Goal: Task Accomplishment & Management: Manage account settings

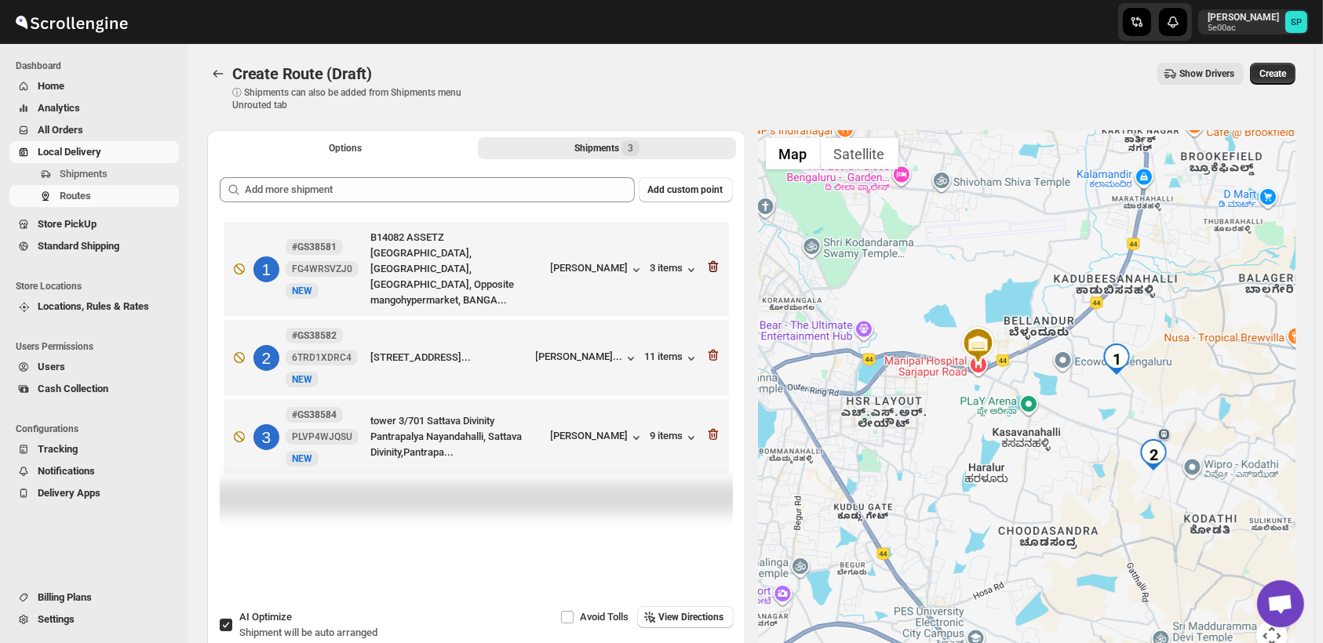
click at [711, 261] on icon "button" at bounding box center [713, 267] width 16 height 16
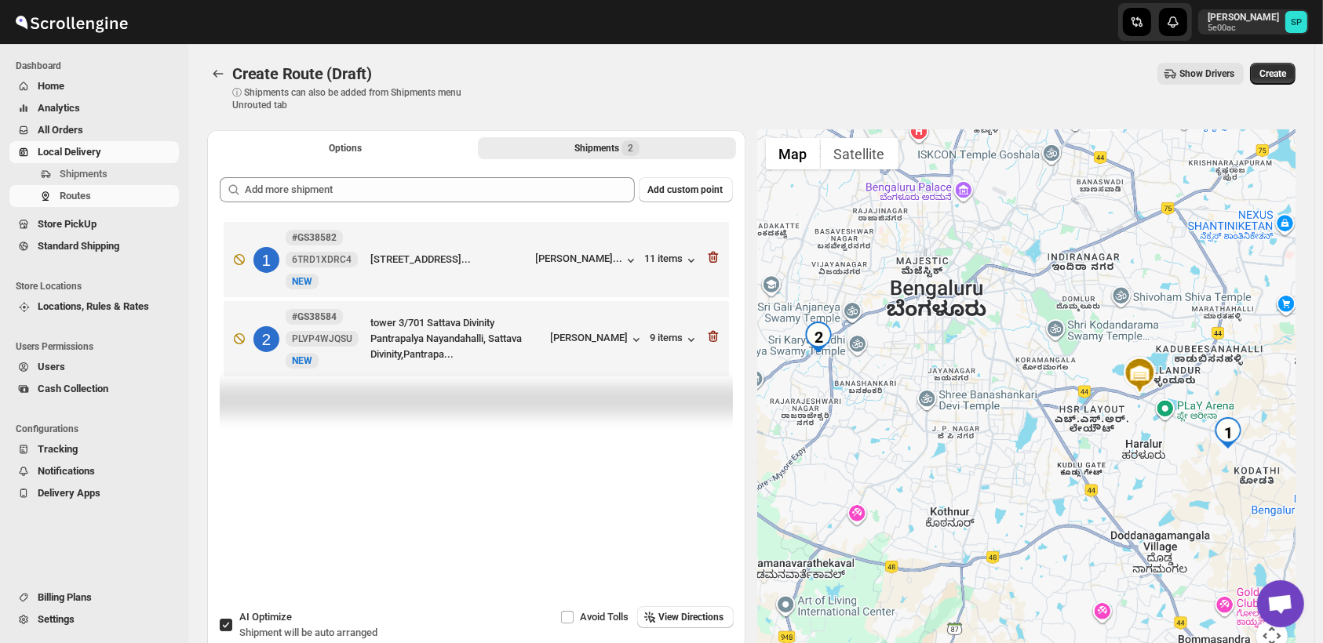
click at [711, 261] on icon "button" at bounding box center [713, 258] width 16 height 16
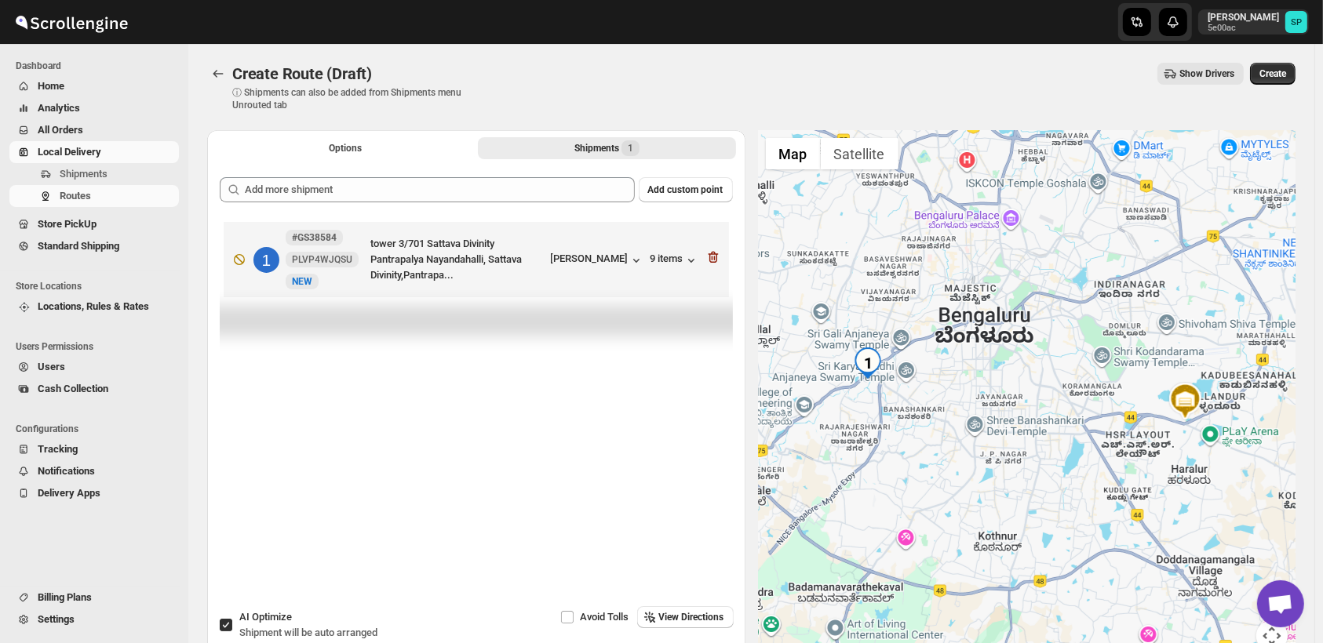
click at [711, 261] on icon "button" at bounding box center [713, 258] width 16 height 16
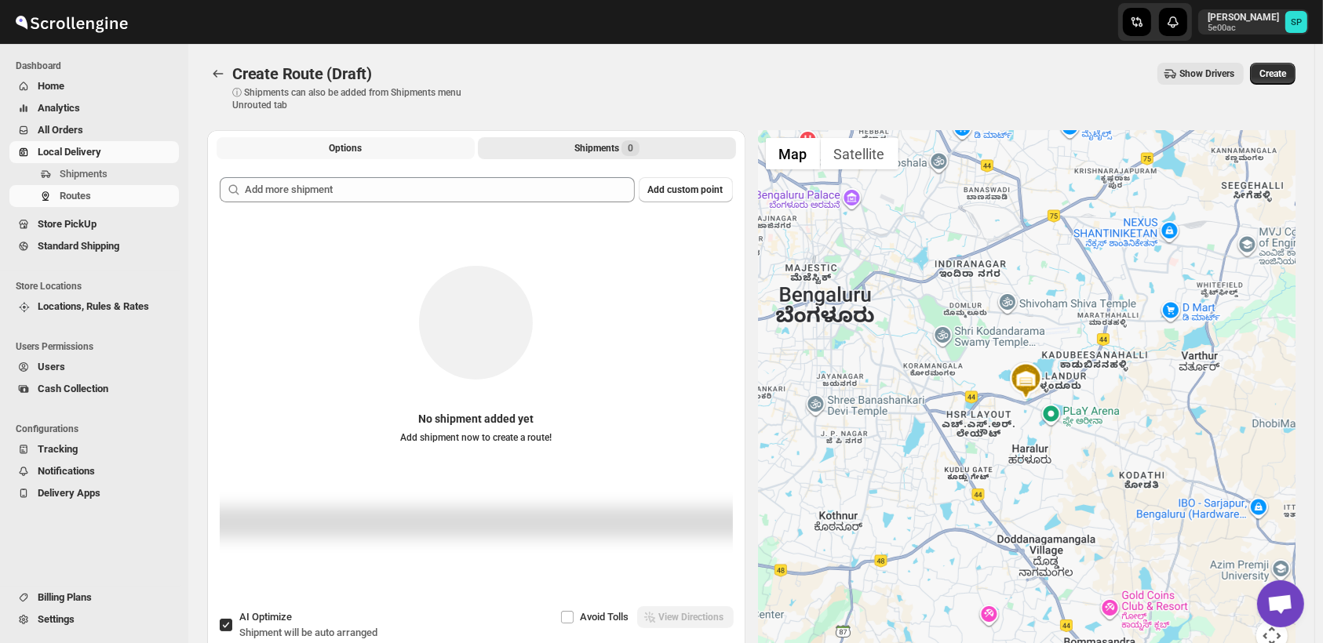
click at [319, 158] on button "Options" at bounding box center [346, 148] width 258 height 22
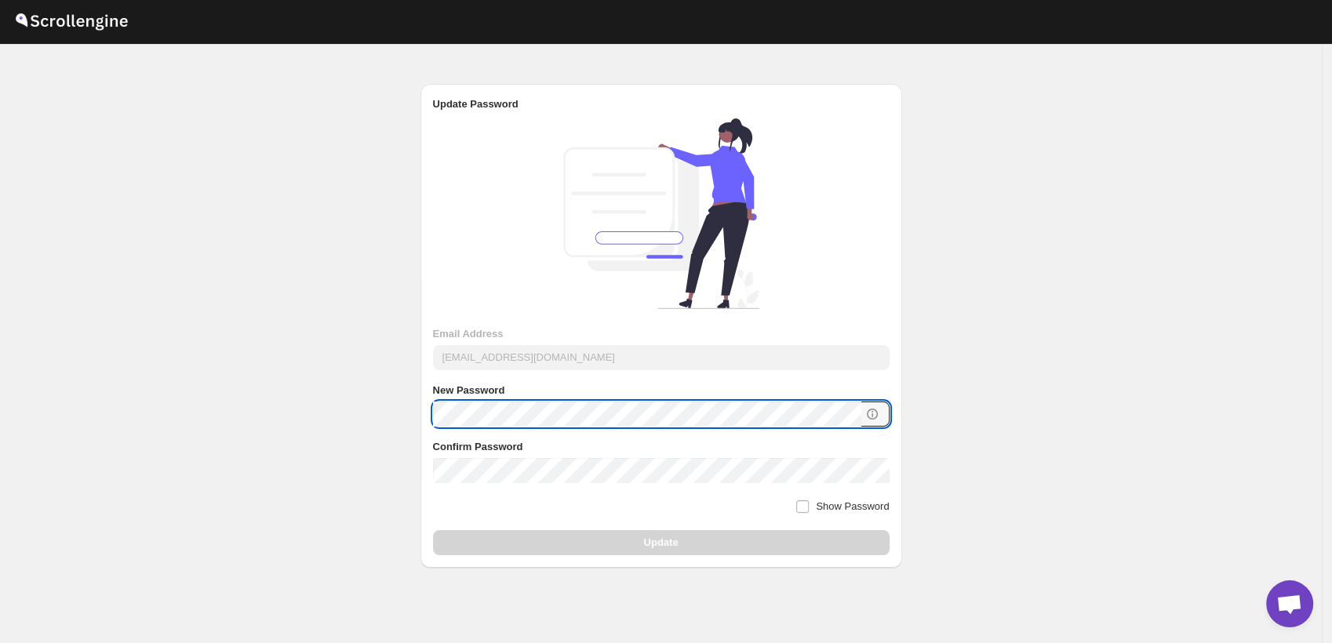
click at [422, 415] on div "Submit Email Address theswasthya@gmail.com New Password Confirm Password Show P…" at bounding box center [662, 340] width 482 height 457
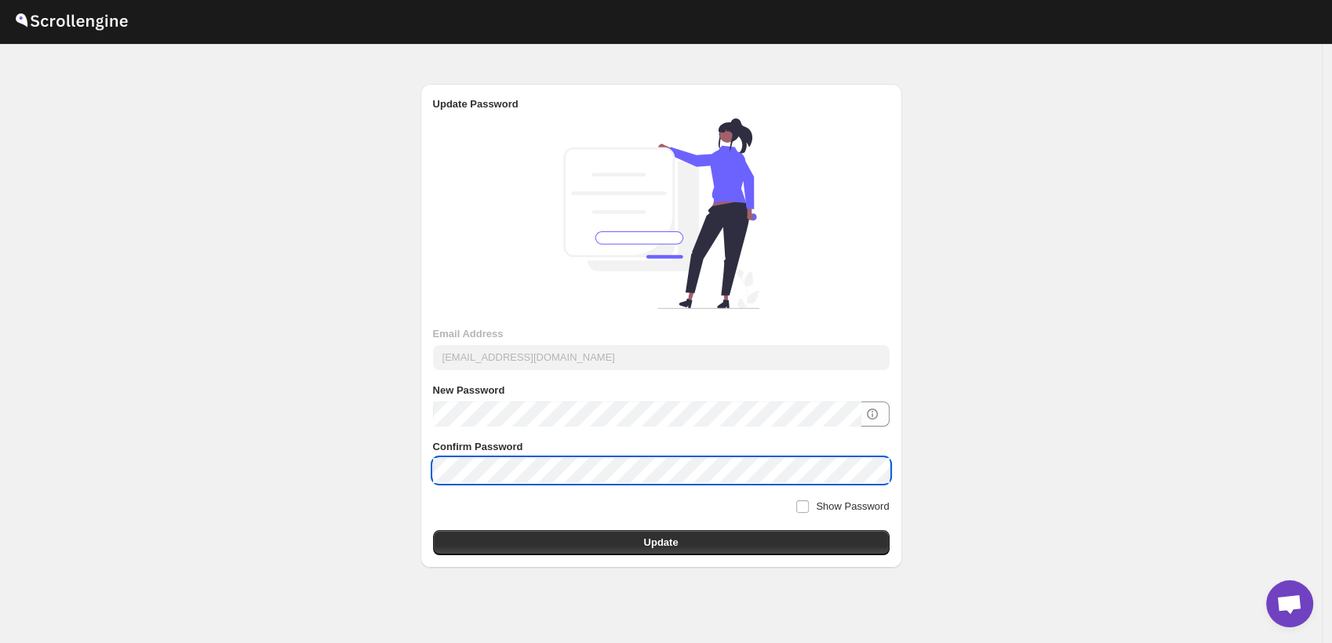
click at [831, 556] on div "Submit Email Address theswasthya@gmail.com New Password Confirm Password Show P…" at bounding box center [662, 340] width 482 height 457
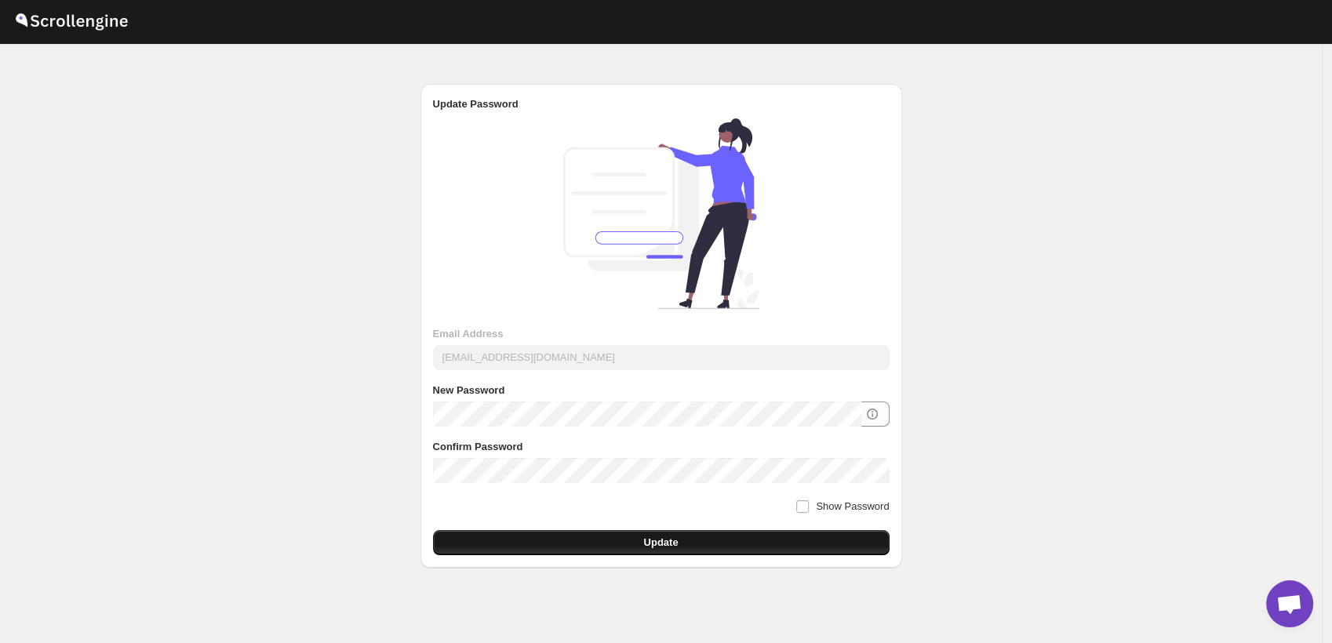
click at [833, 543] on button "Update" at bounding box center [661, 542] width 457 height 25
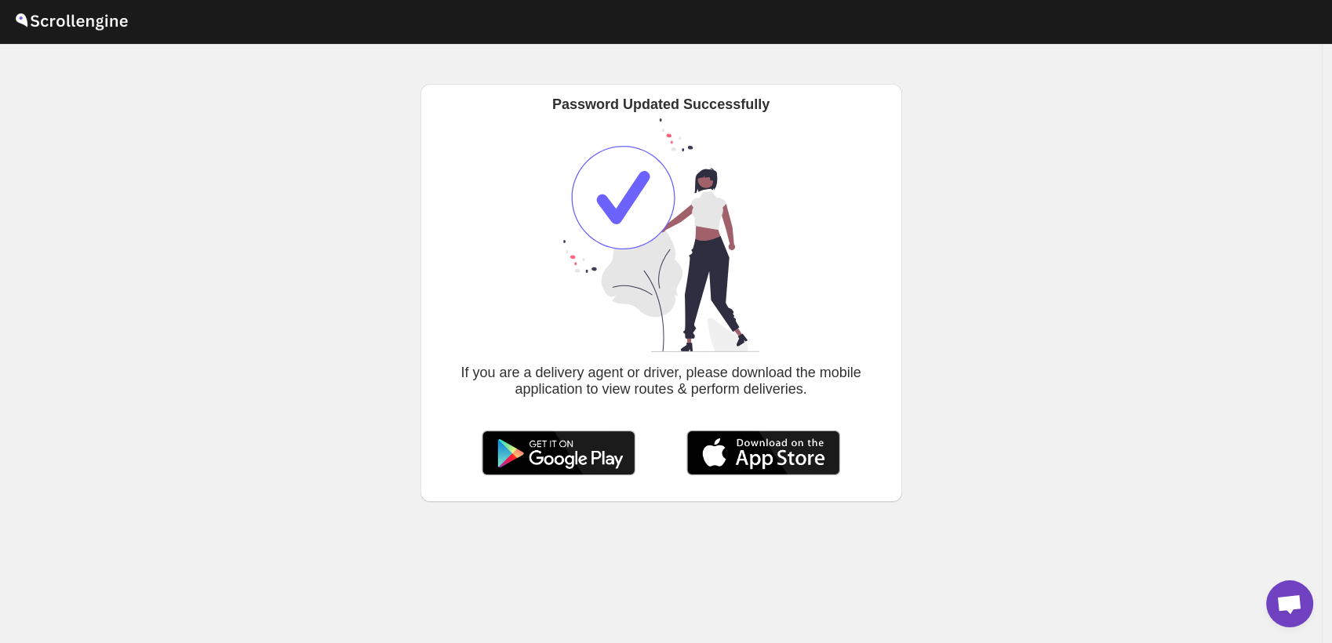
click at [556, 474] on img at bounding box center [558, 453] width 157 height 49
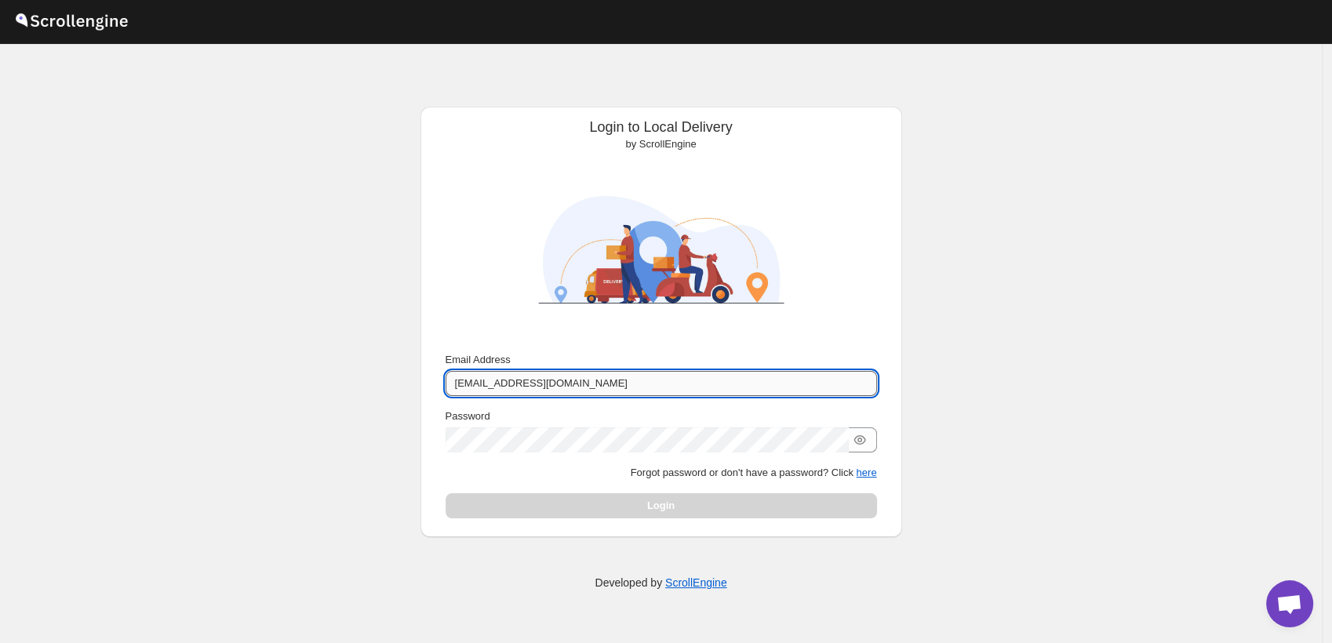
click at [658, 385] on input "[EMAIL_ADDRESS][DOMAIN_NAME]" at bounding box center [662, 383] width 432 height 25
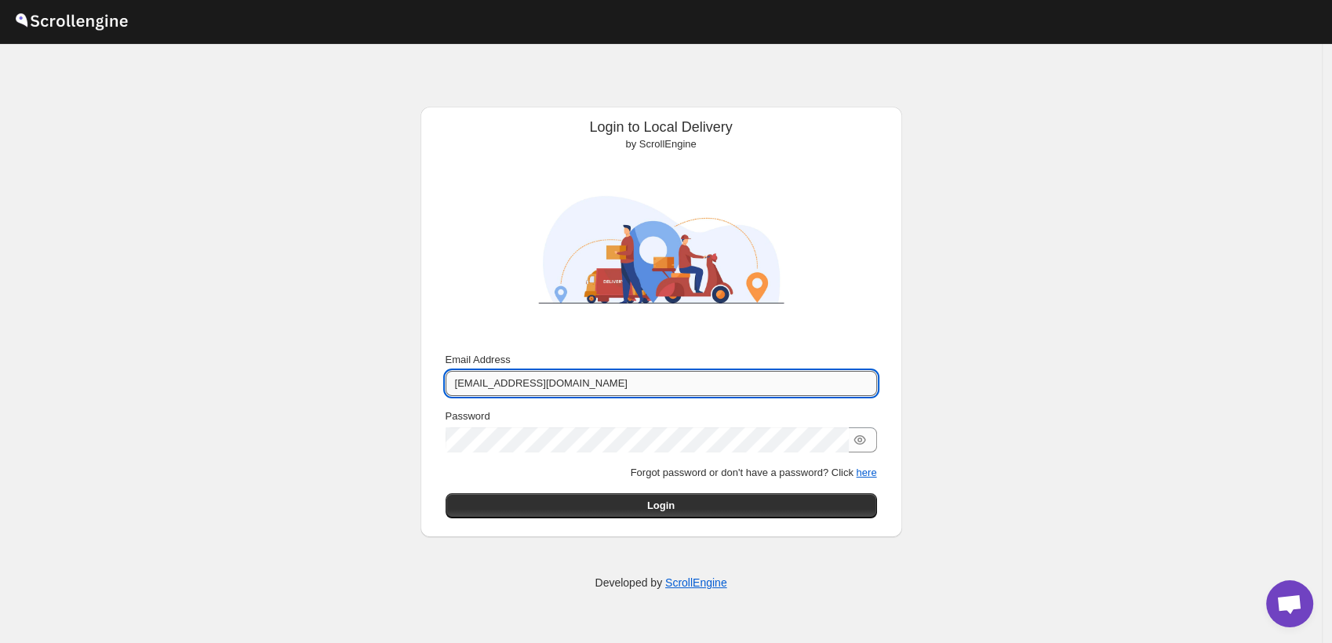
click at [658, 385] on input "[EMAIL_ADDRESS][DOMAIN_NAME]" at bounding box center [662, 383] width 432 height 25
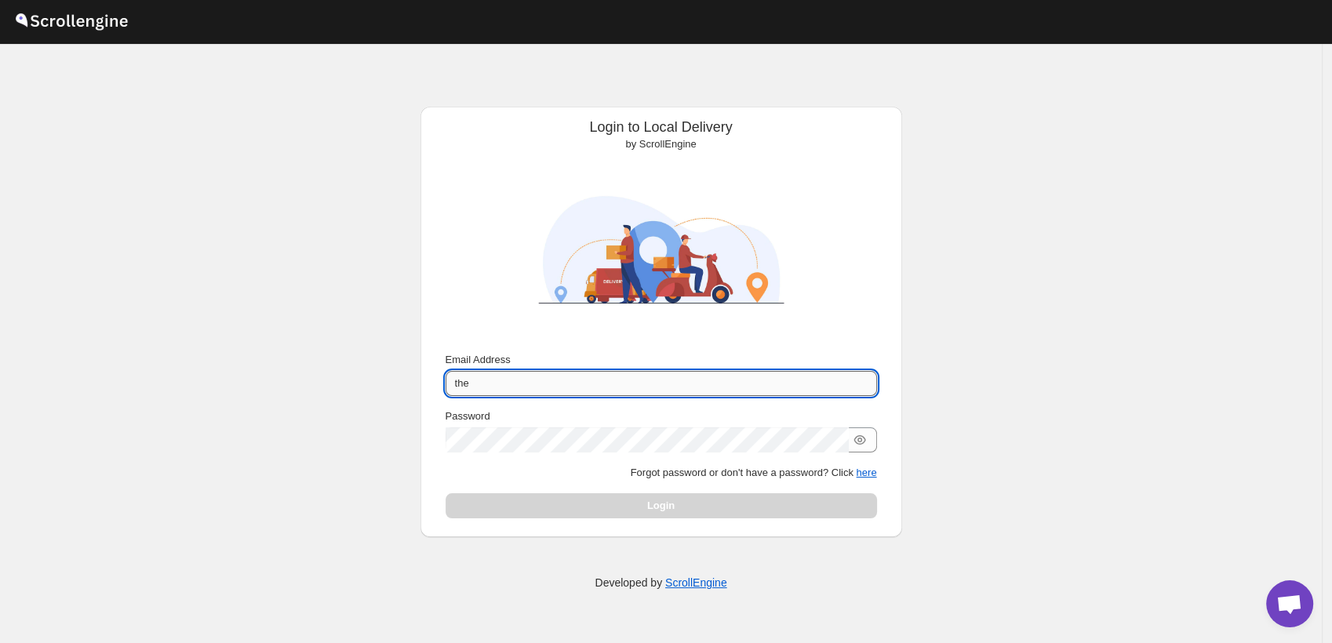
type input "theswasthya@gmail.com"
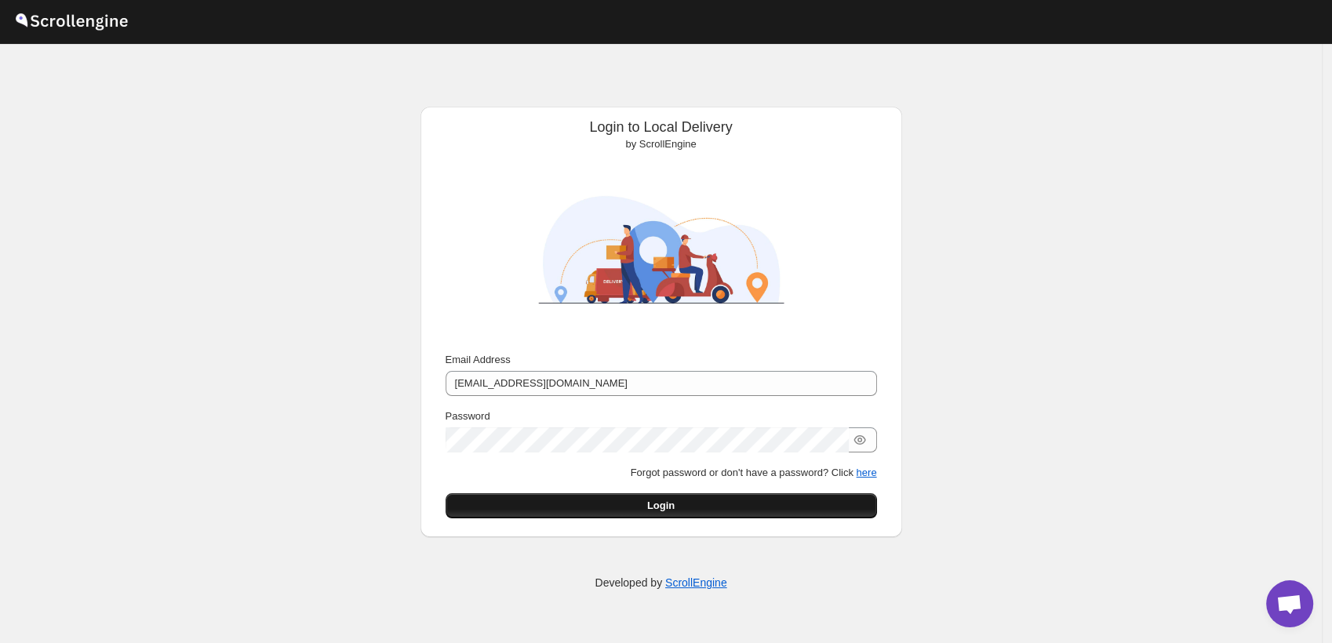
click at [607, 506] on button "Login" at bounding box center [662, 506] width 432 height 25
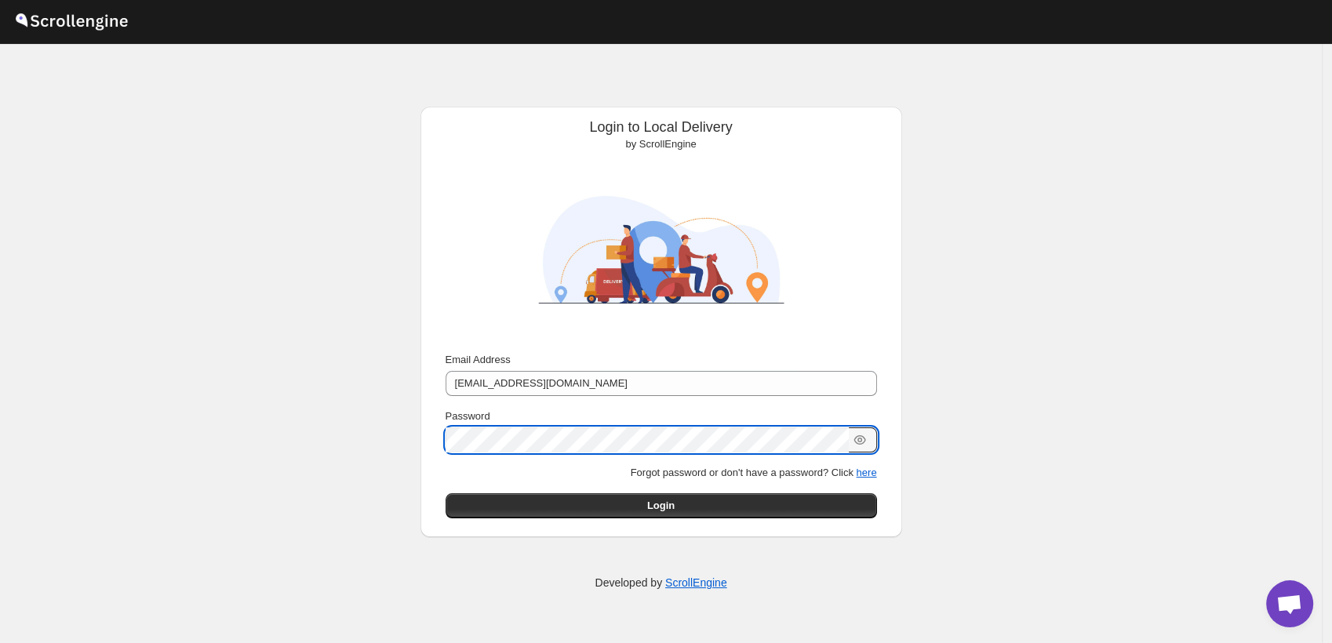
click at [457, 521] on div "Submit Email Address theswasthya@gmail.com Password Forgot password or don't ha…" at bounding box center [661, 435] width 457 height 179
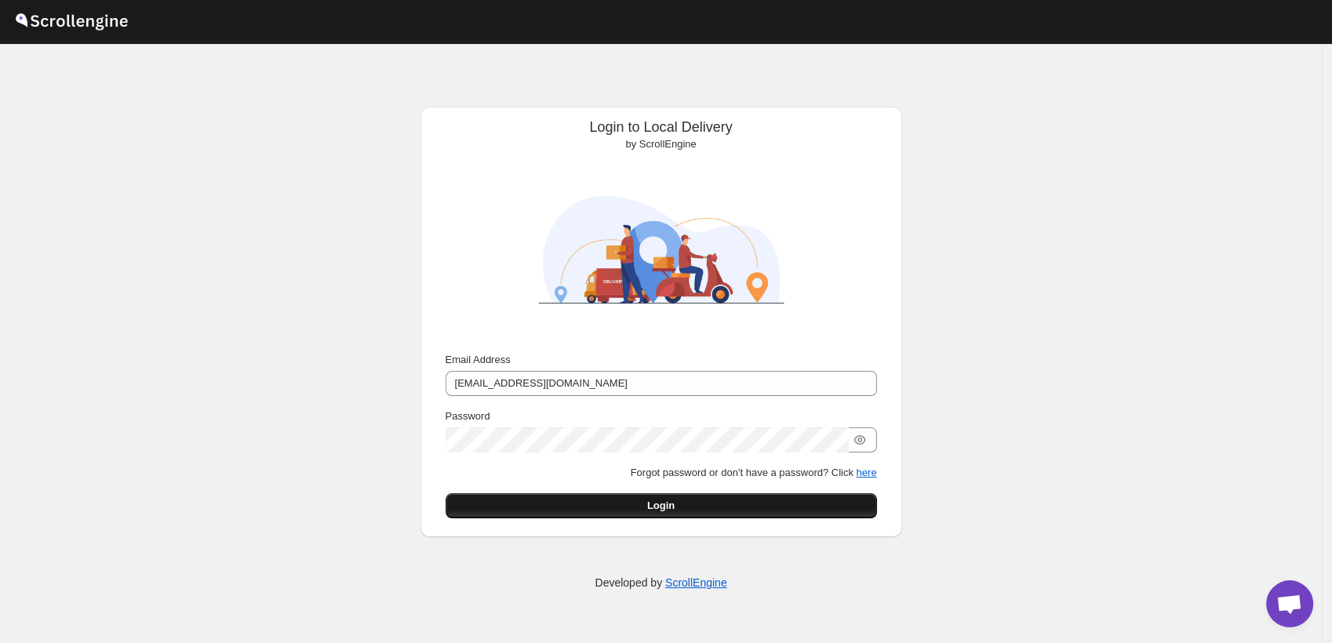
click at [459, 501] on button "Login" at bounding box center [662, 506] width 432 height 25
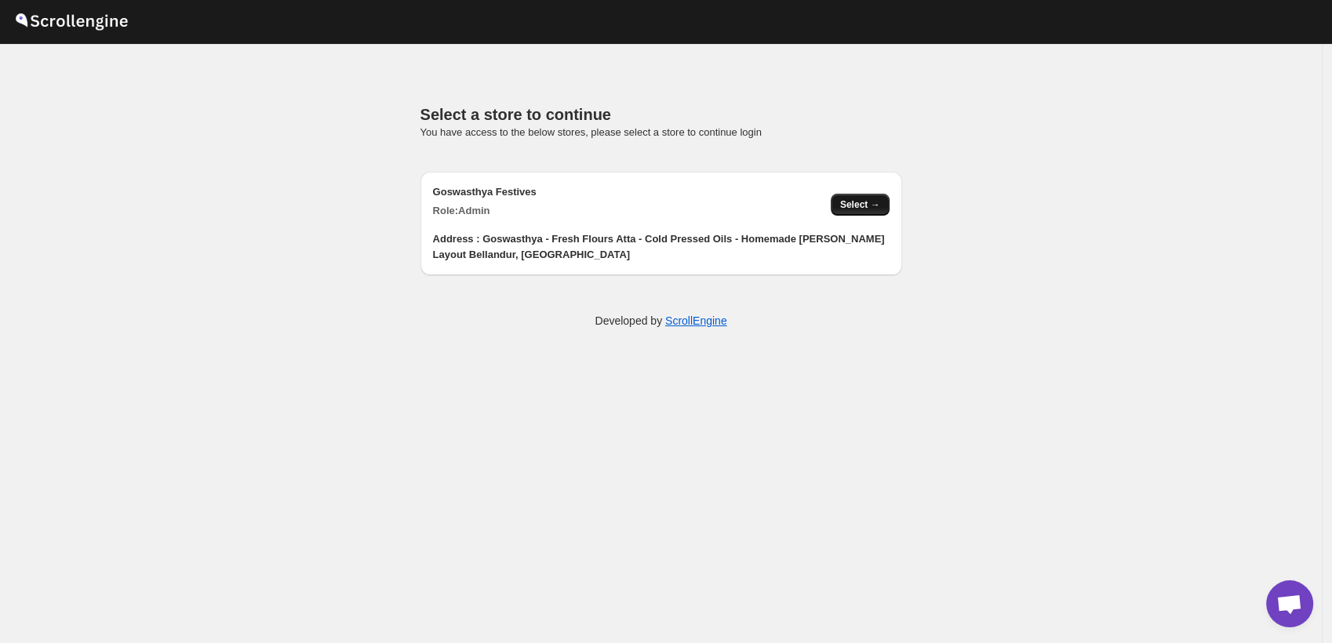
click at [846, 208] on span "Select →" at bounding box center [860, 205] width 40 height 13
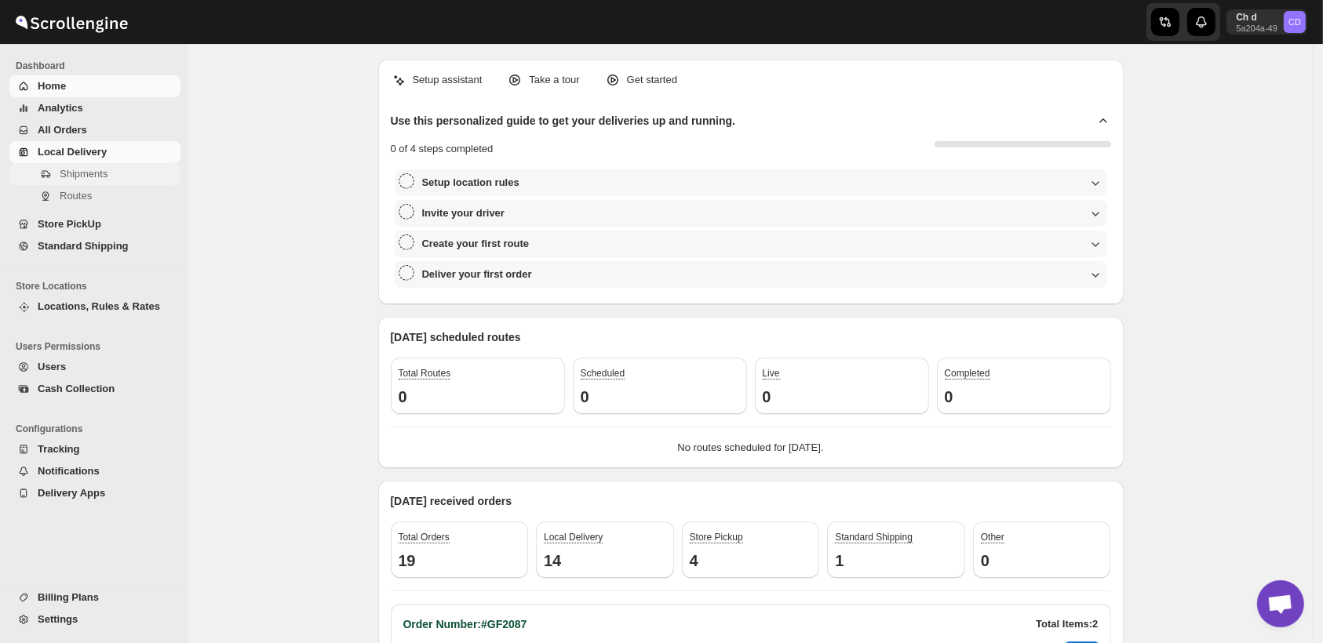
click at [87, 177] on span "Shipments" at bounding box center [84, 174] width 48 height 12
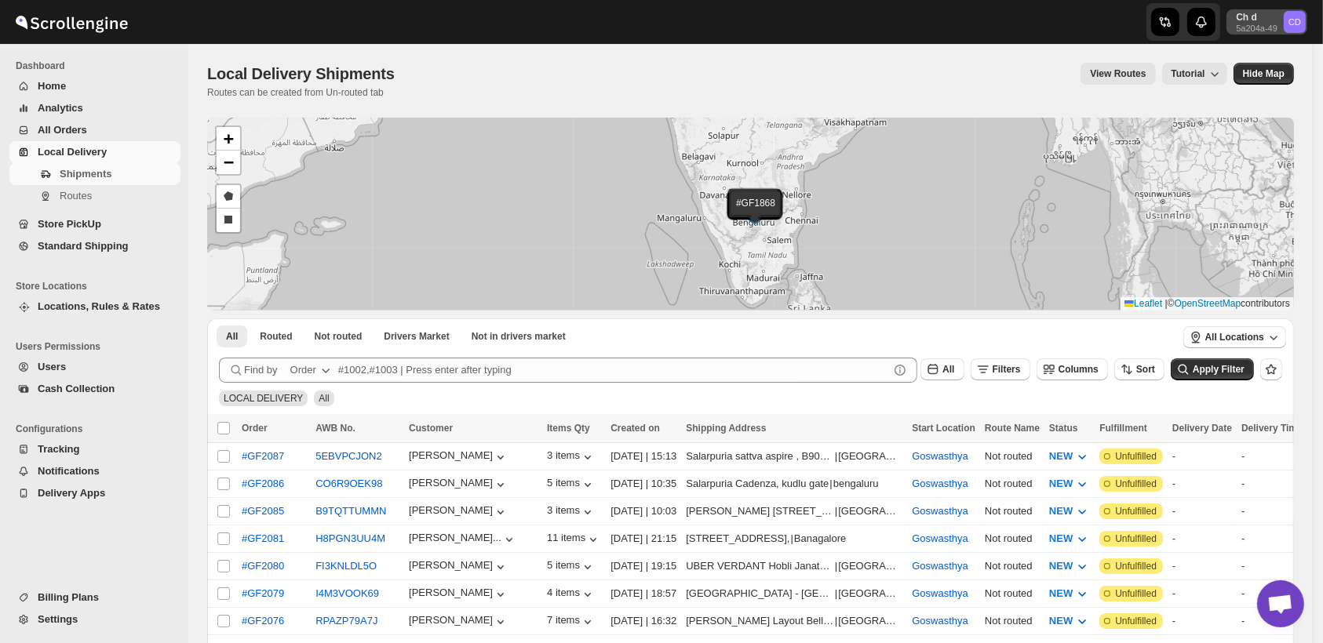
click at [1306, 16] on icon "CD" at bounding box center [1295, 22] width 22 height 22
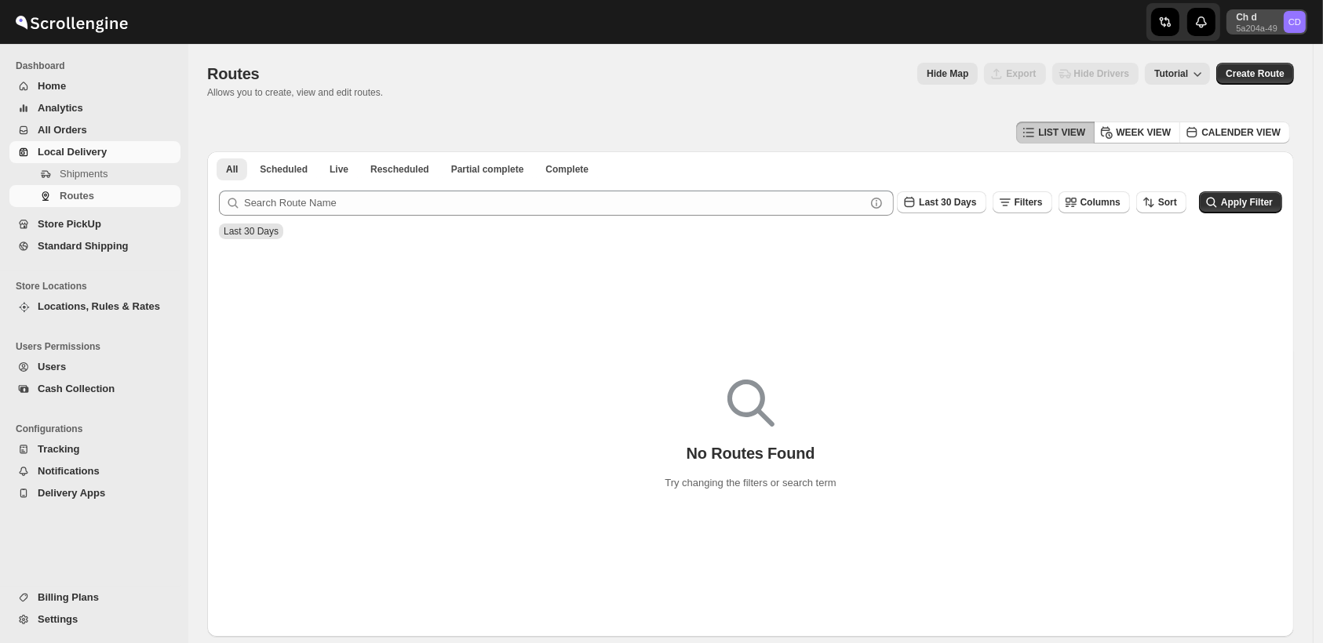
click at [1300, 20] on text "CD" at bounding box center [1295, 21] width 13 height 9
click at [1281, 177] on span "Logout" at bounding box center [1276, 173] width 63 height 16
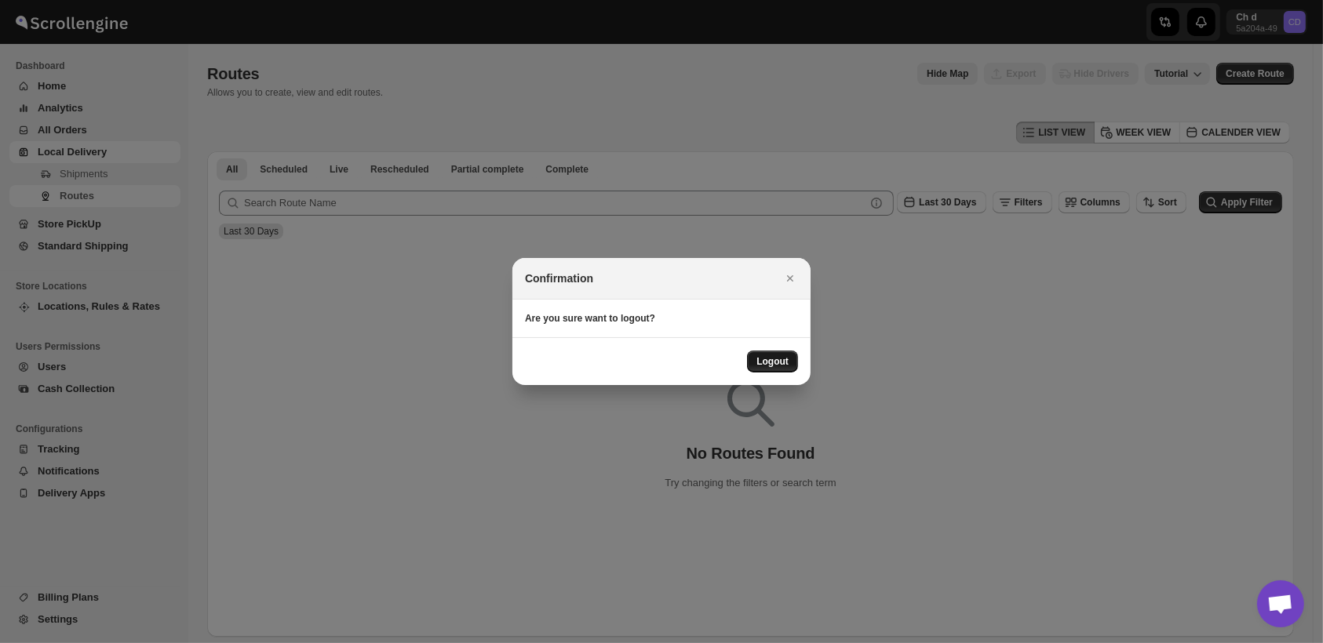
click at [768, 367] on span "Logout" at bounding box center [772, 361] width 32 height 13
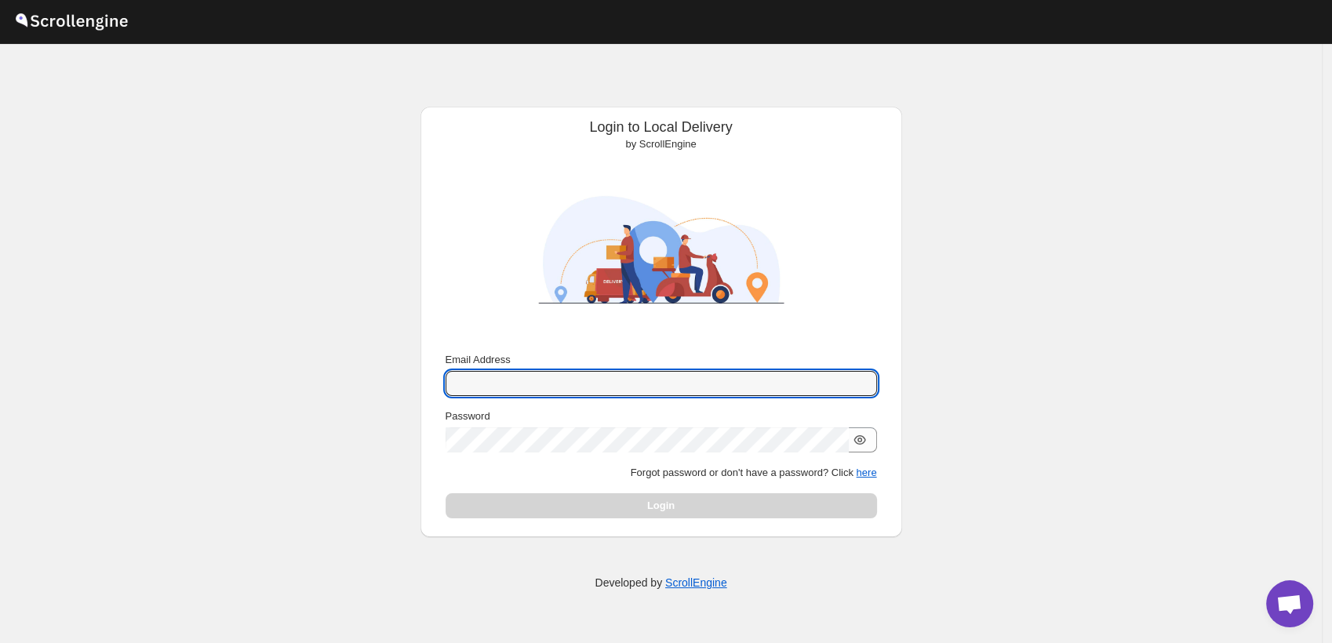
type input "[EMAIL_ADDRESS][DOMAIN_NAME]"
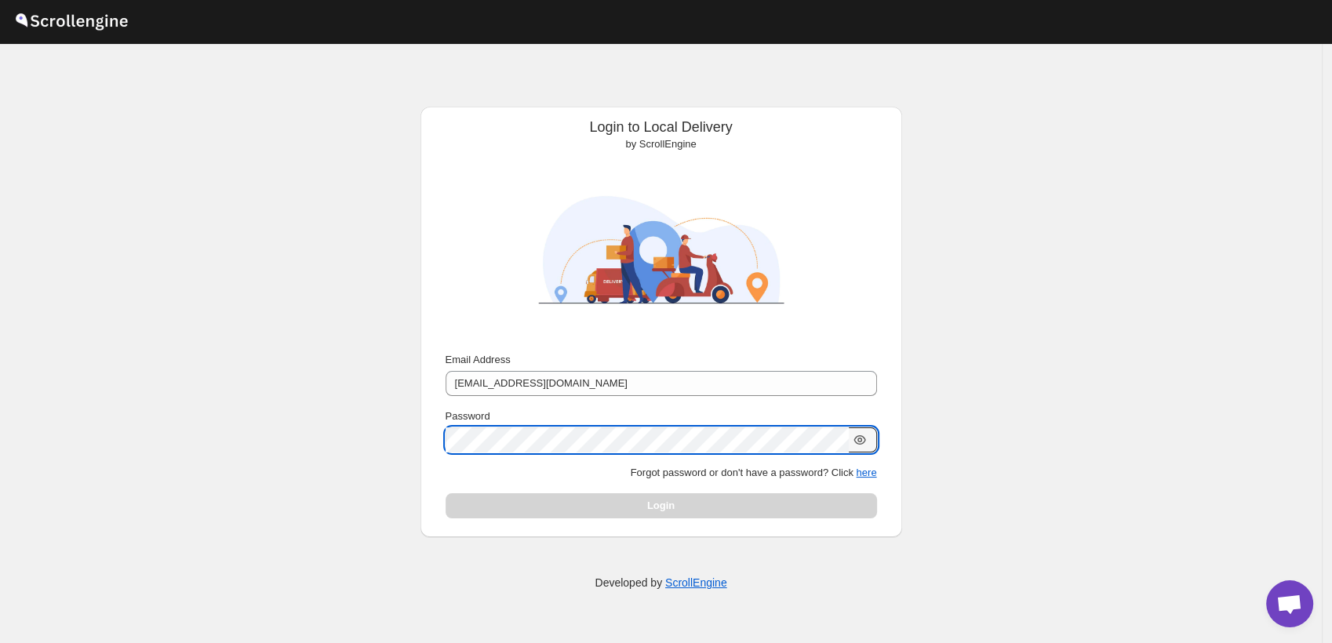
click at [862, 435] on icon "button" at bounding box center [860, 440] width 16 height 16
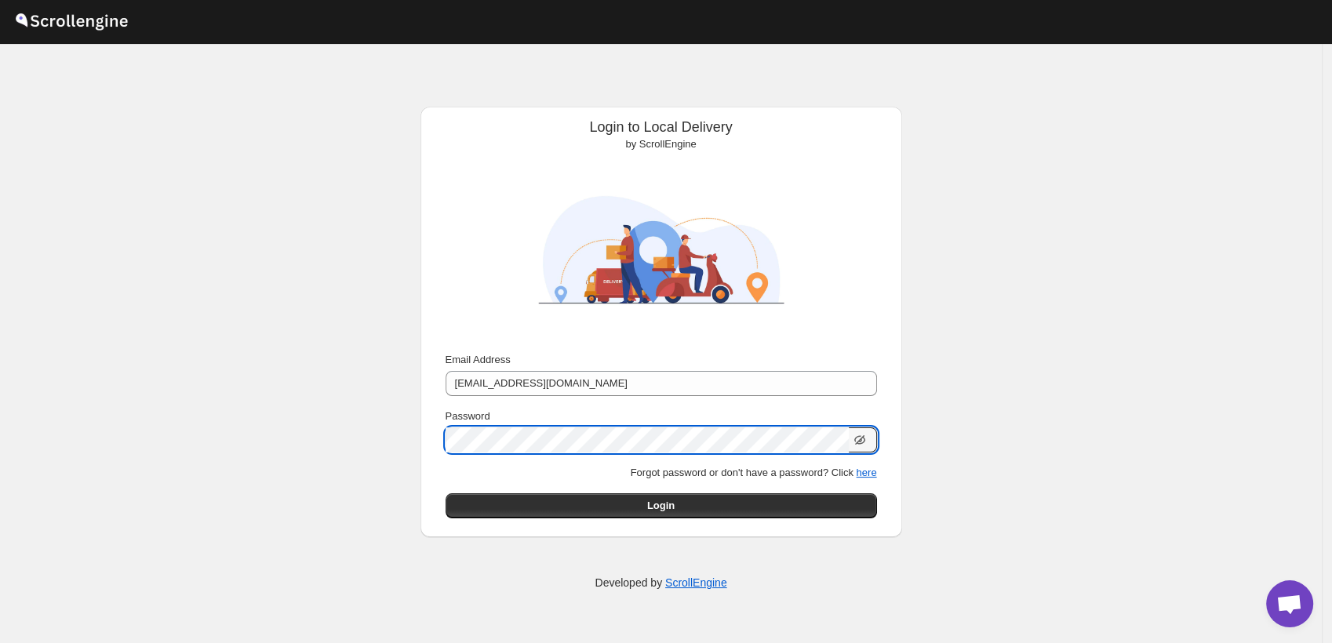
click at [862, 435] on icon "button" at bounding box center [860, 440] width 16 height 16
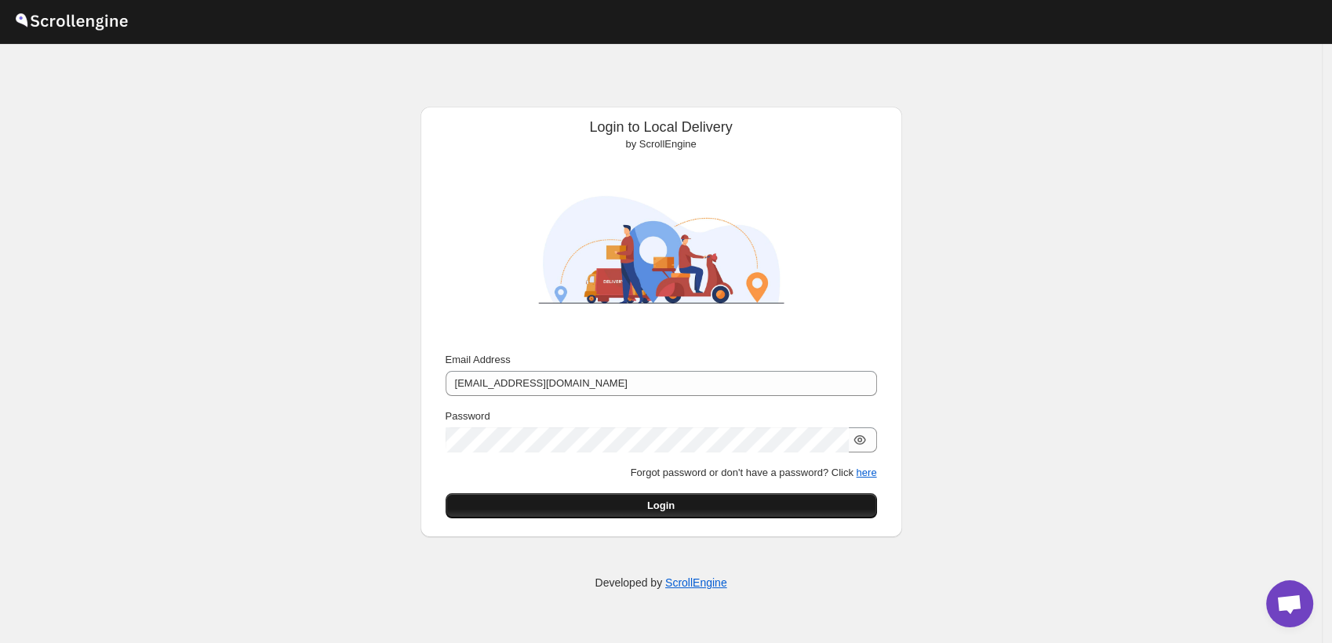
click at [744, 512] on button "Login" at bounding box center [662, 506] width 432 height 25
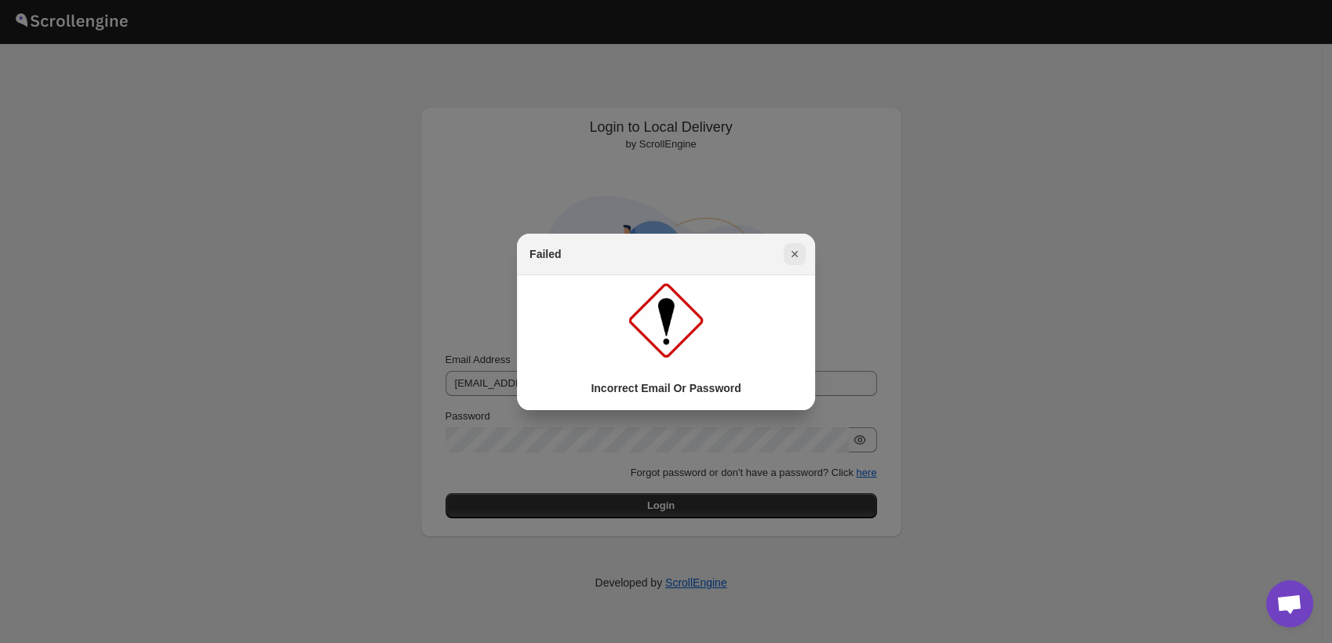
click at [797, 253] on icon "Close" at bounding box center [795, 254] width 16 height 16
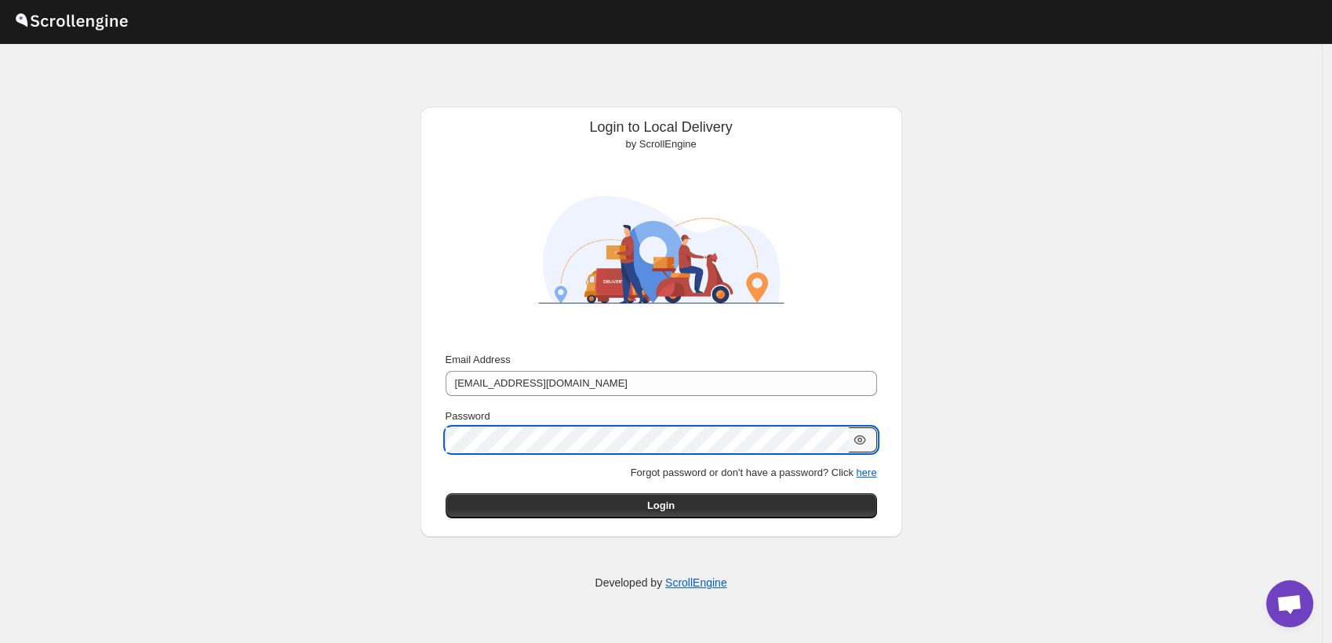
click at [218, 476] on div "Login to Local Delivery by ScrollEngine Submit Email Address swasthyago@gmail.c…" at bounding box center [661, 344] width 1322 height 600
click at [867, 469] on button "here" at bounding box center [866, 473] width 20 height 12
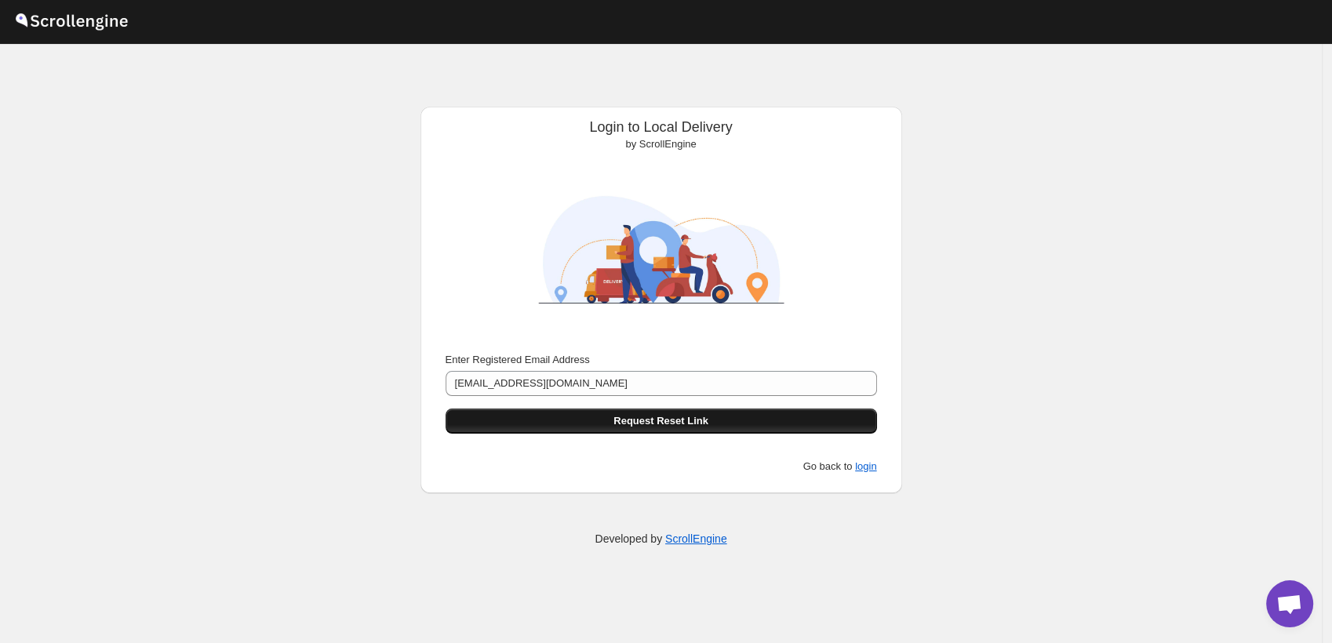
click at [658, 425] on span "Request Reset Link" at bounding box center [661, 422] width 95 height 16
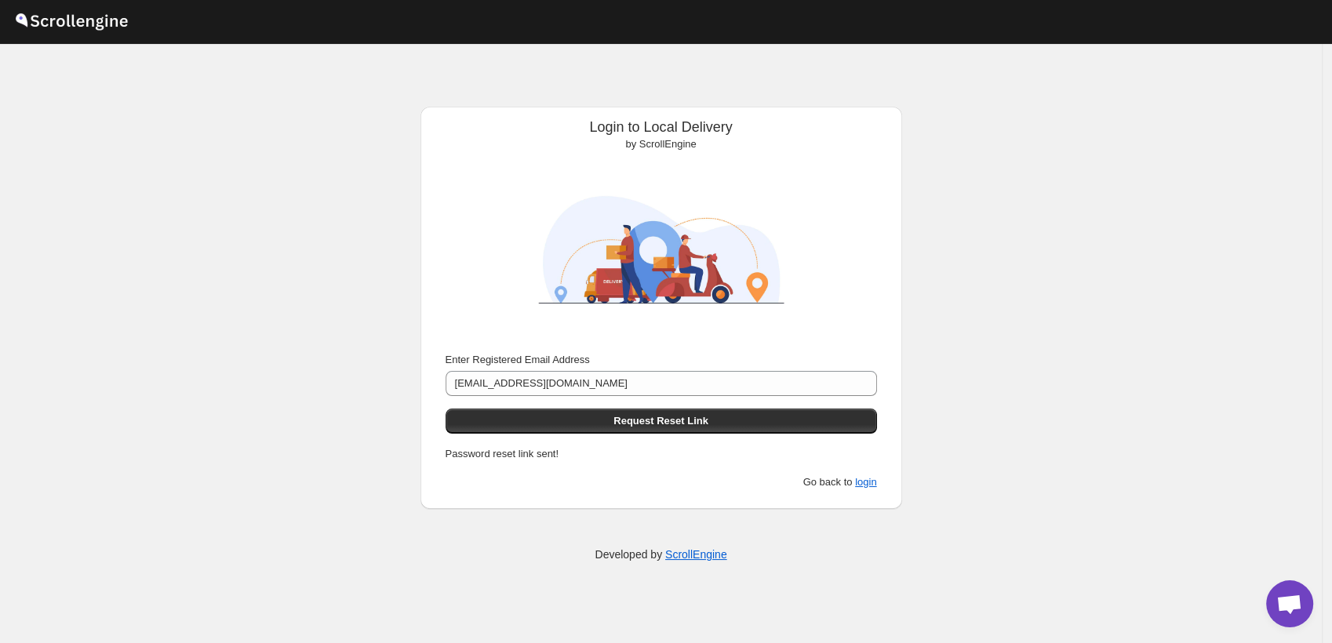
click at [862, 475] on p "Go back to login" at bounding box center [662, 483] width 432 height 16
click at [869, 481] on button "login" at bounding box center [865, 482] width 21 height 12
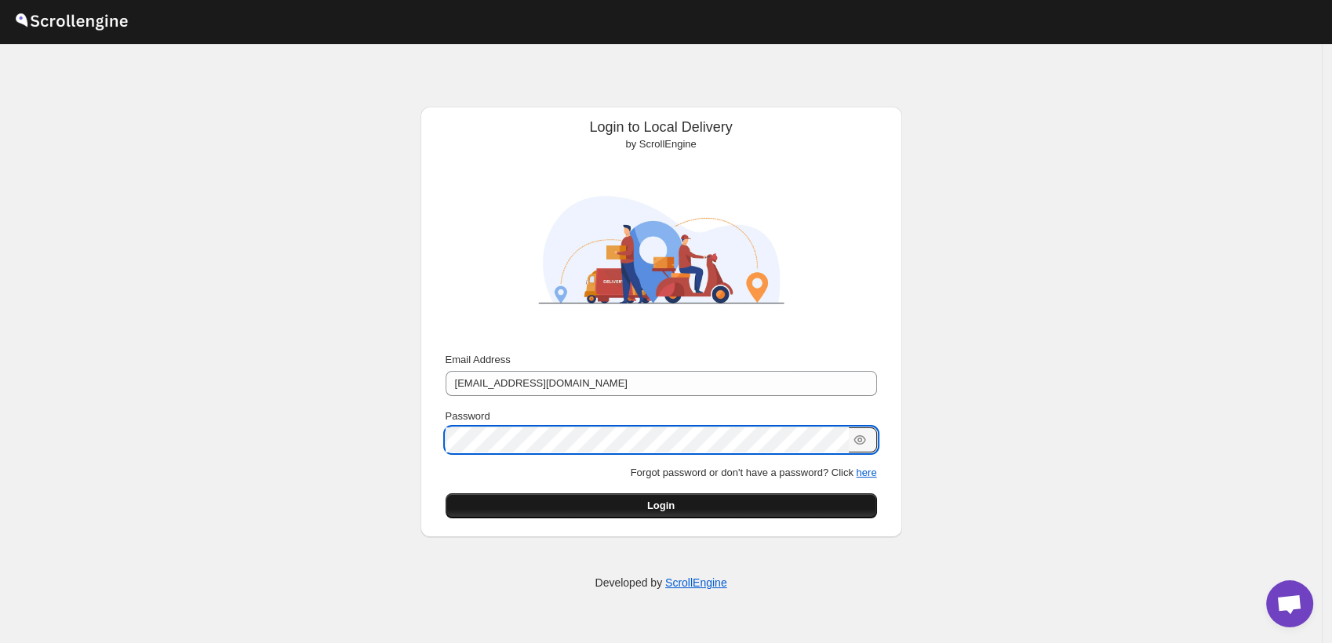
click at [453, 502] on button "Login" at bounding box center [662, 506] width 432 height 25
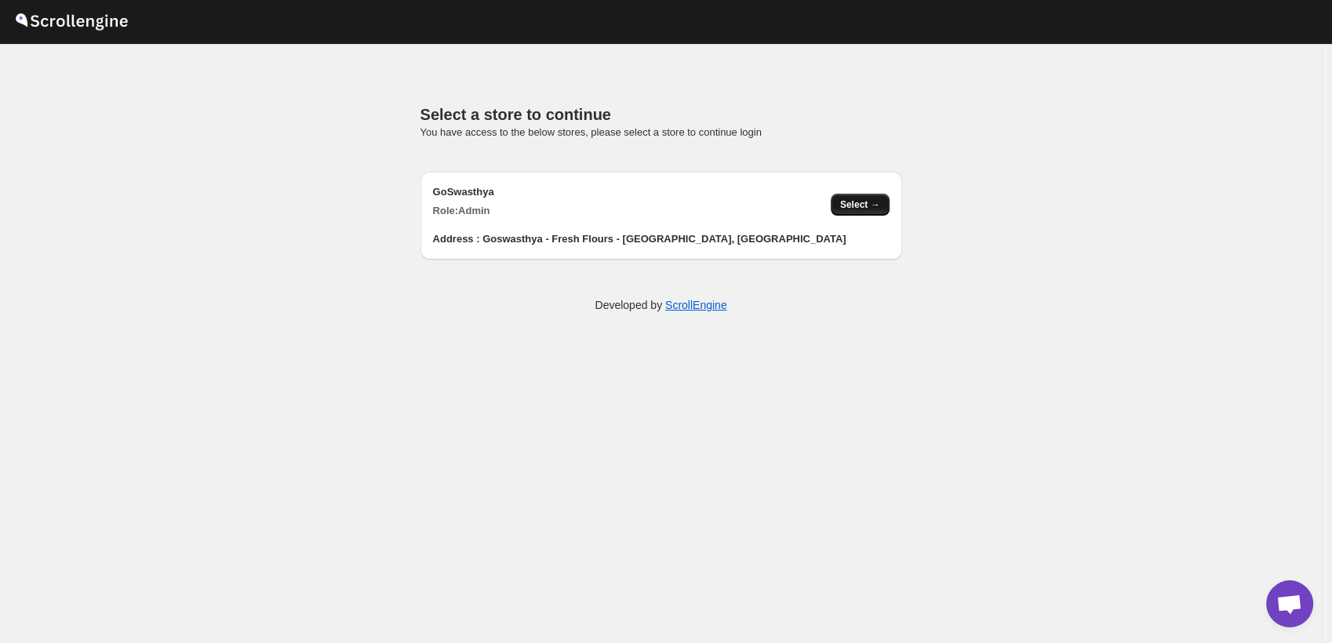
click at [865, 202] on span "Select →" at bounding box center [860, 205] width 40 height 13
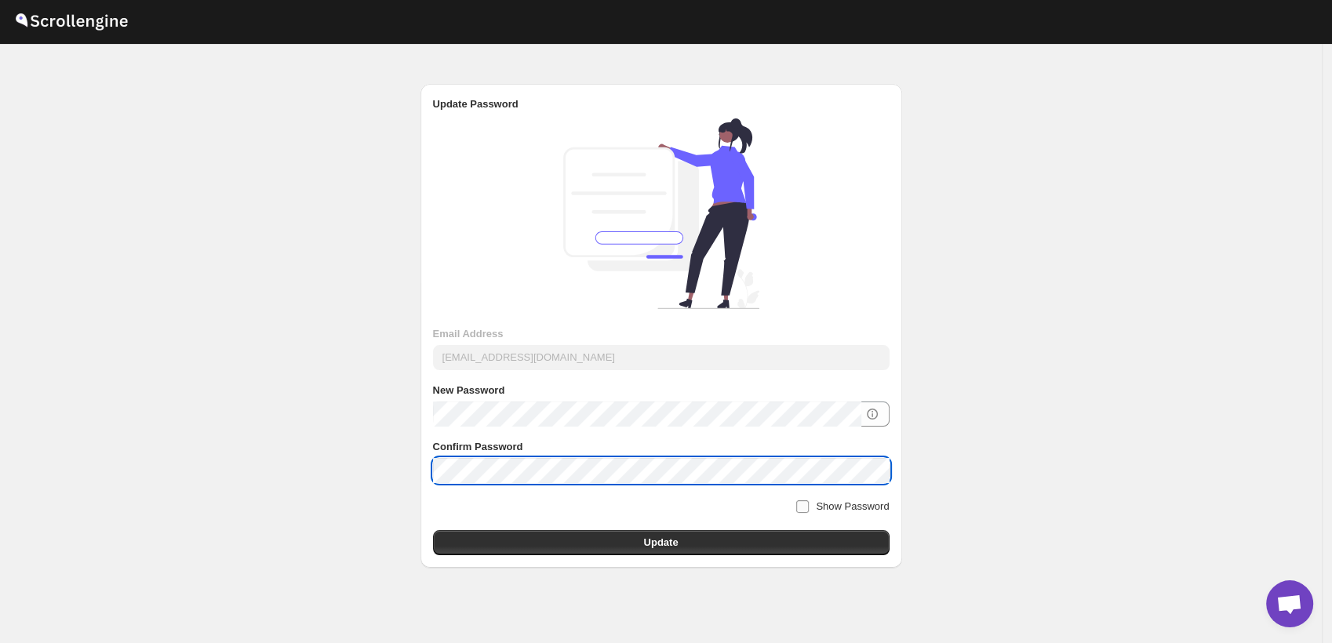
click at [809, 504] on input "Show Password" at bounding box center [802, 507] width 13 height 13
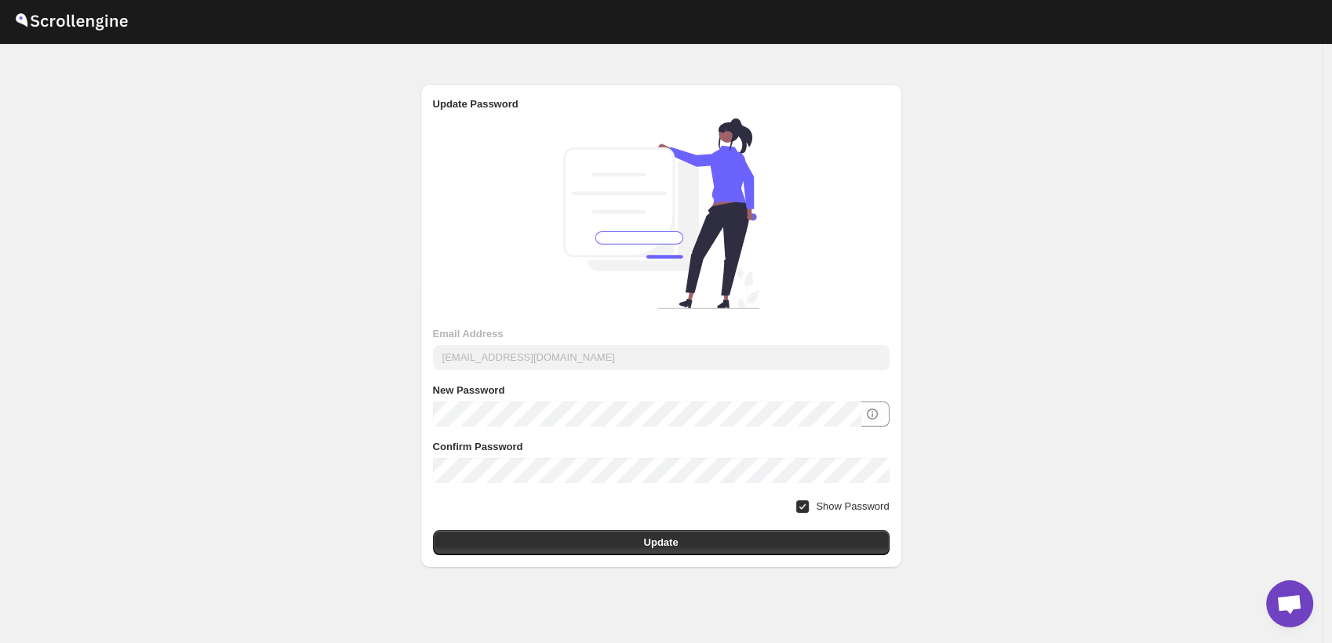
click at [809, 503] on input "Show Password" at bounding box center [802, 507] width 13 height 13
checkbox input "false"
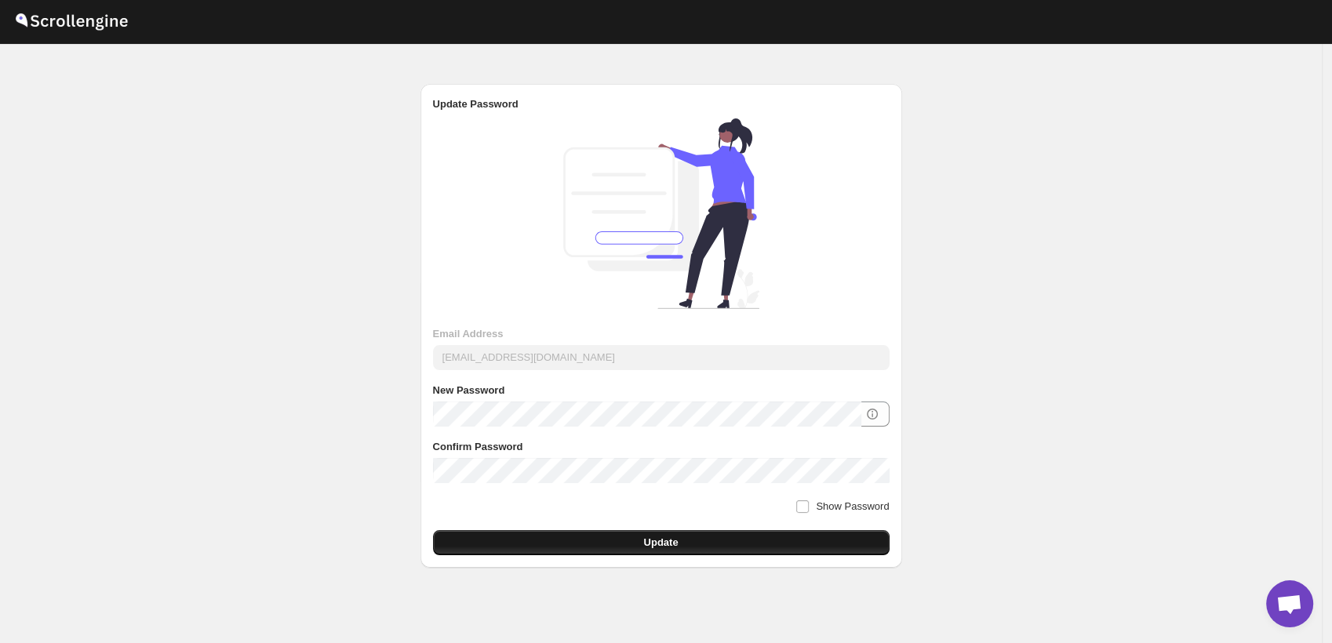
click at [793, 541] on button "Update" at bounding box center [661, 542] width 457 height 25
